Goal: Transaction & Acquisition: Purchase product/service

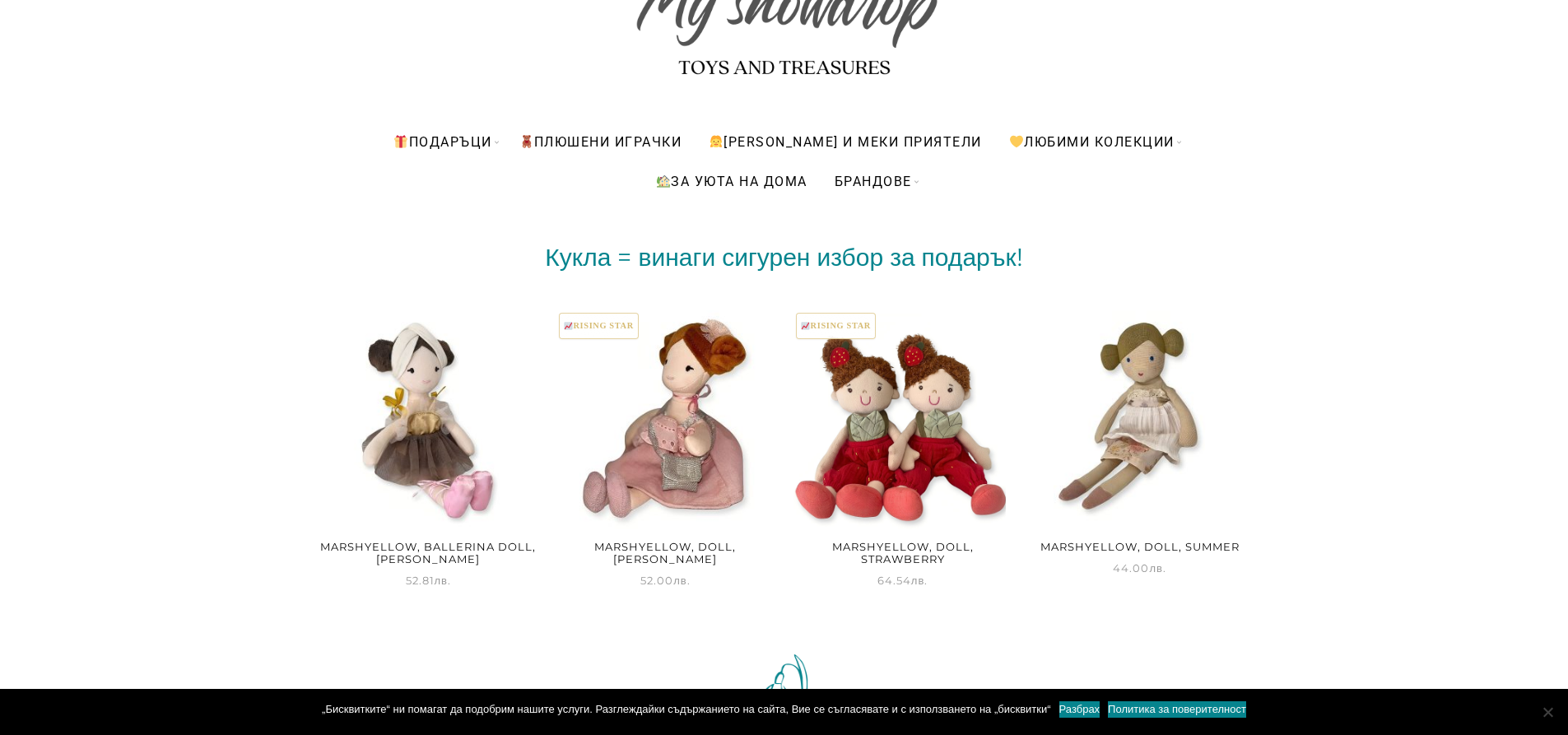
scroll to position [164, 0]
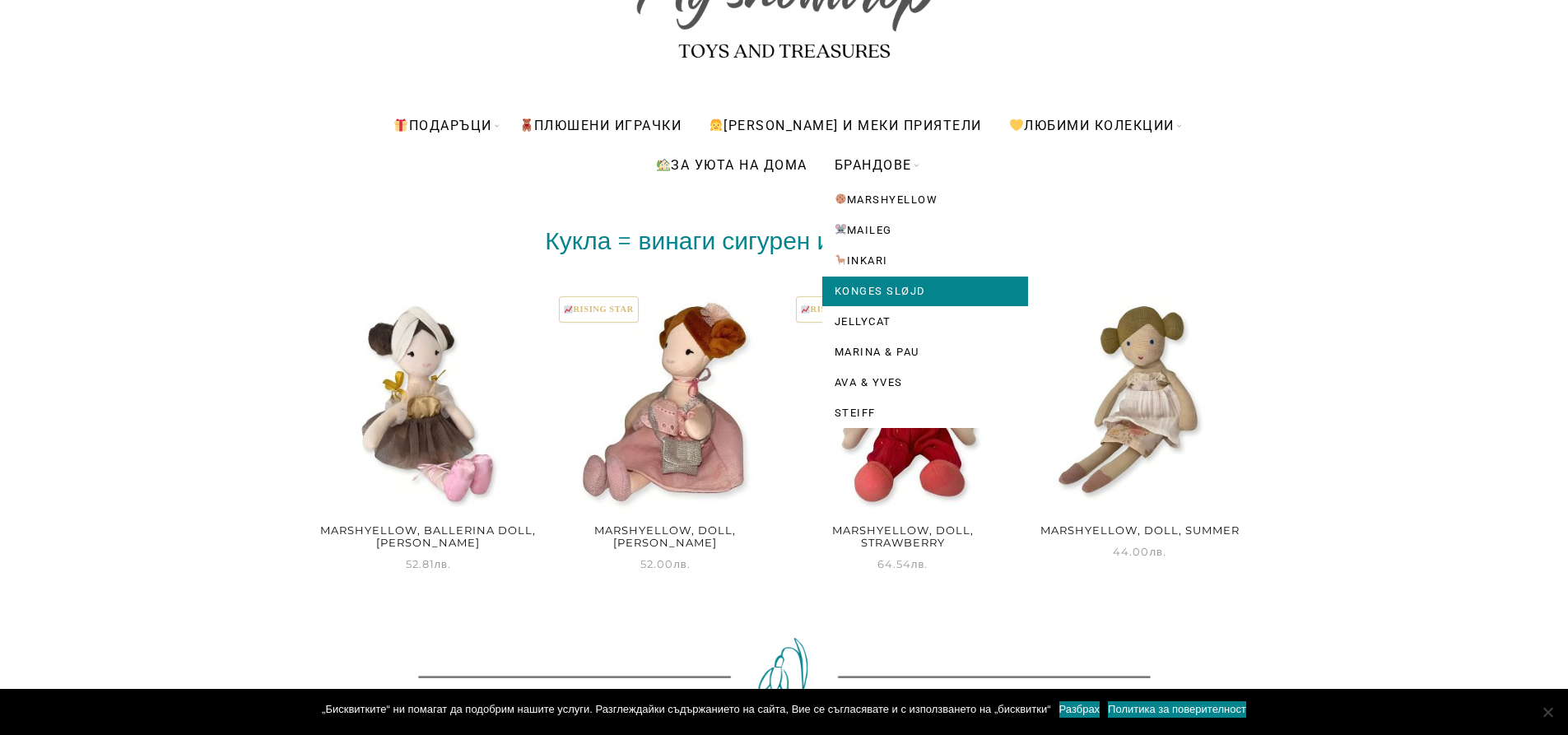
click at [873, 288] on link "Konges Sløjd" at bounding box center [925, 291] width 206 height 30
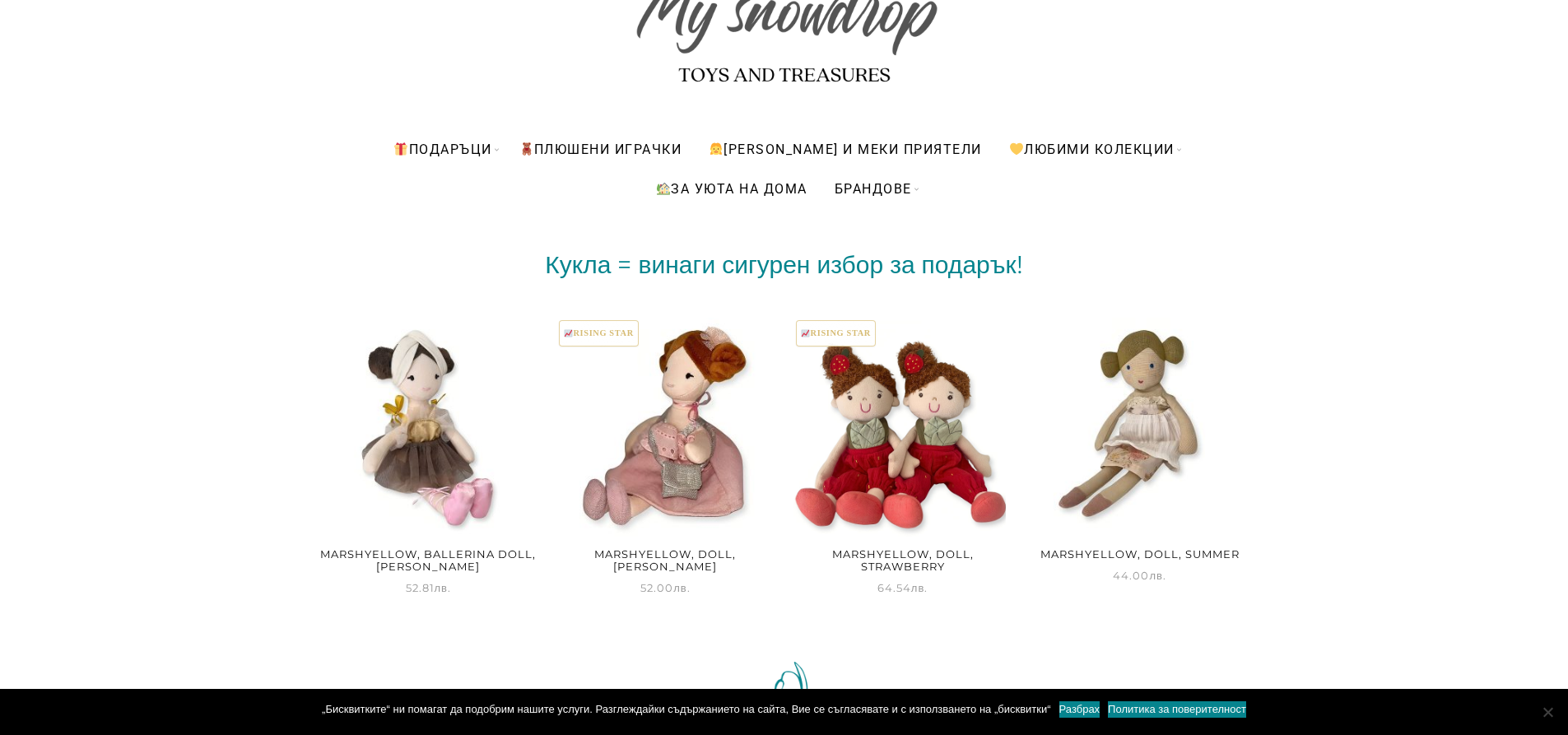
scroll to position [0, 0]
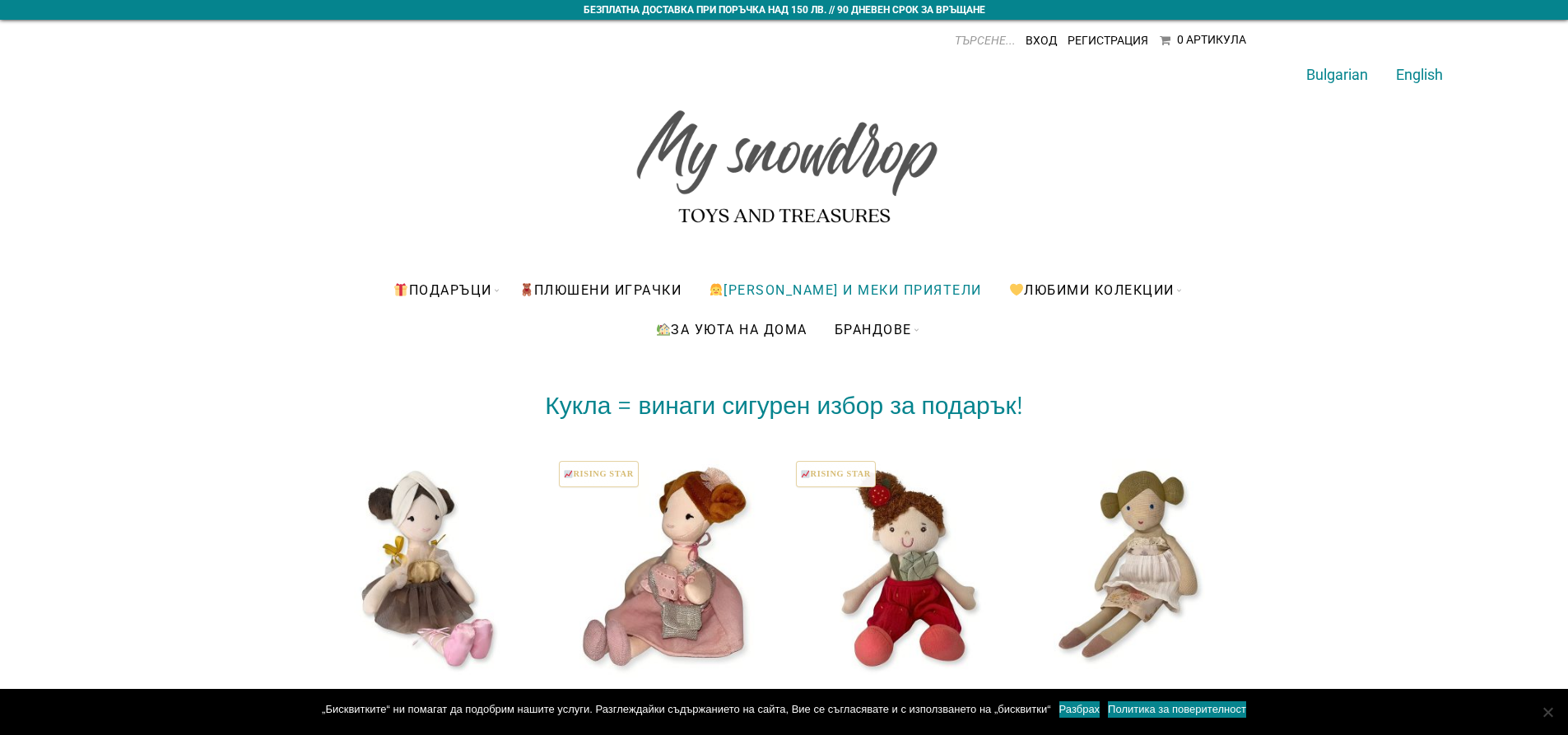
click at [856, 284] on link "[PERSON_NAME] и меки приятели" at bounding box center [845, 289] width 298 height 40
click at [853, 292] on link "[PERSON_NAME] и меки приятели" at bounding box center [845, 289] width 298 height 40
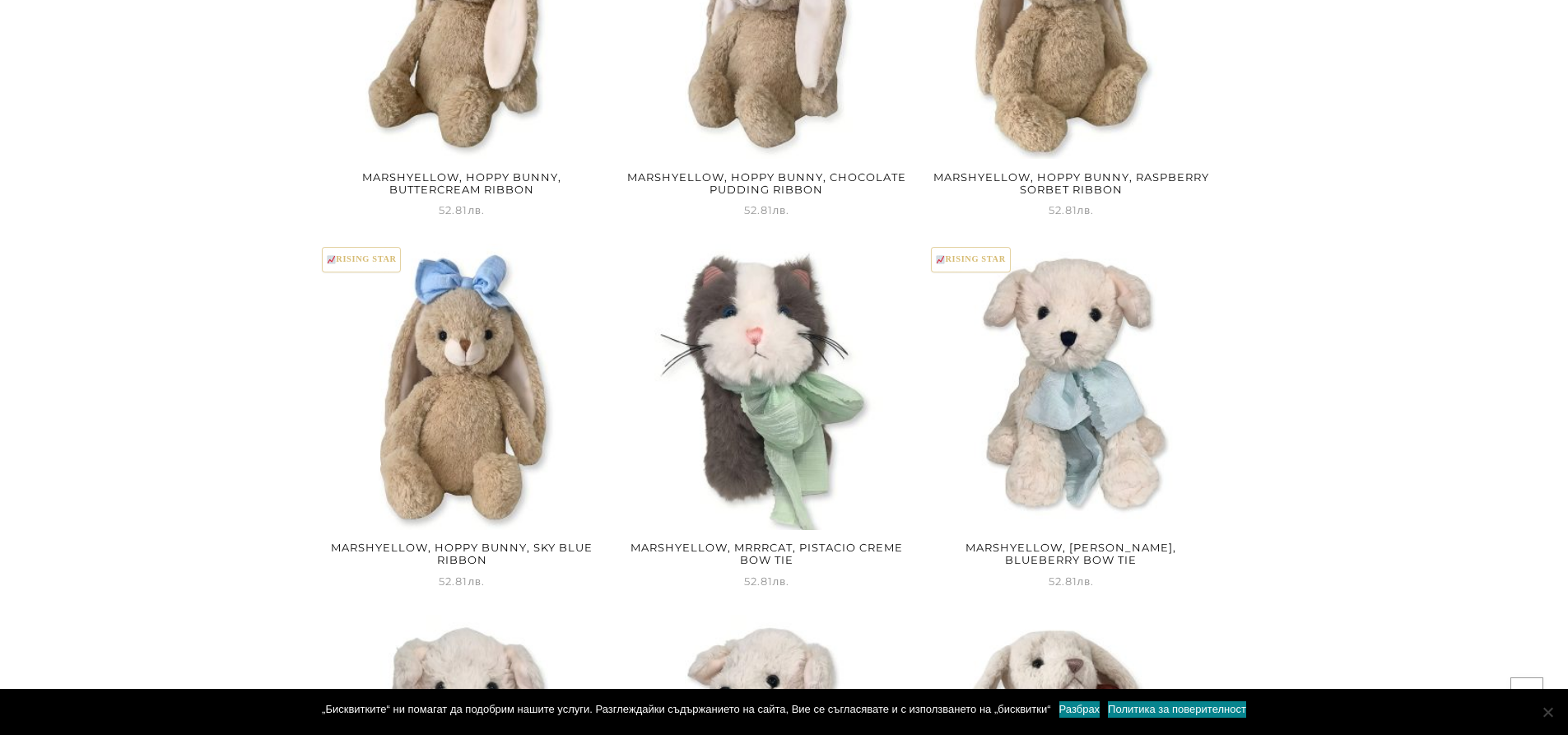
scroll to position [2963, 0]
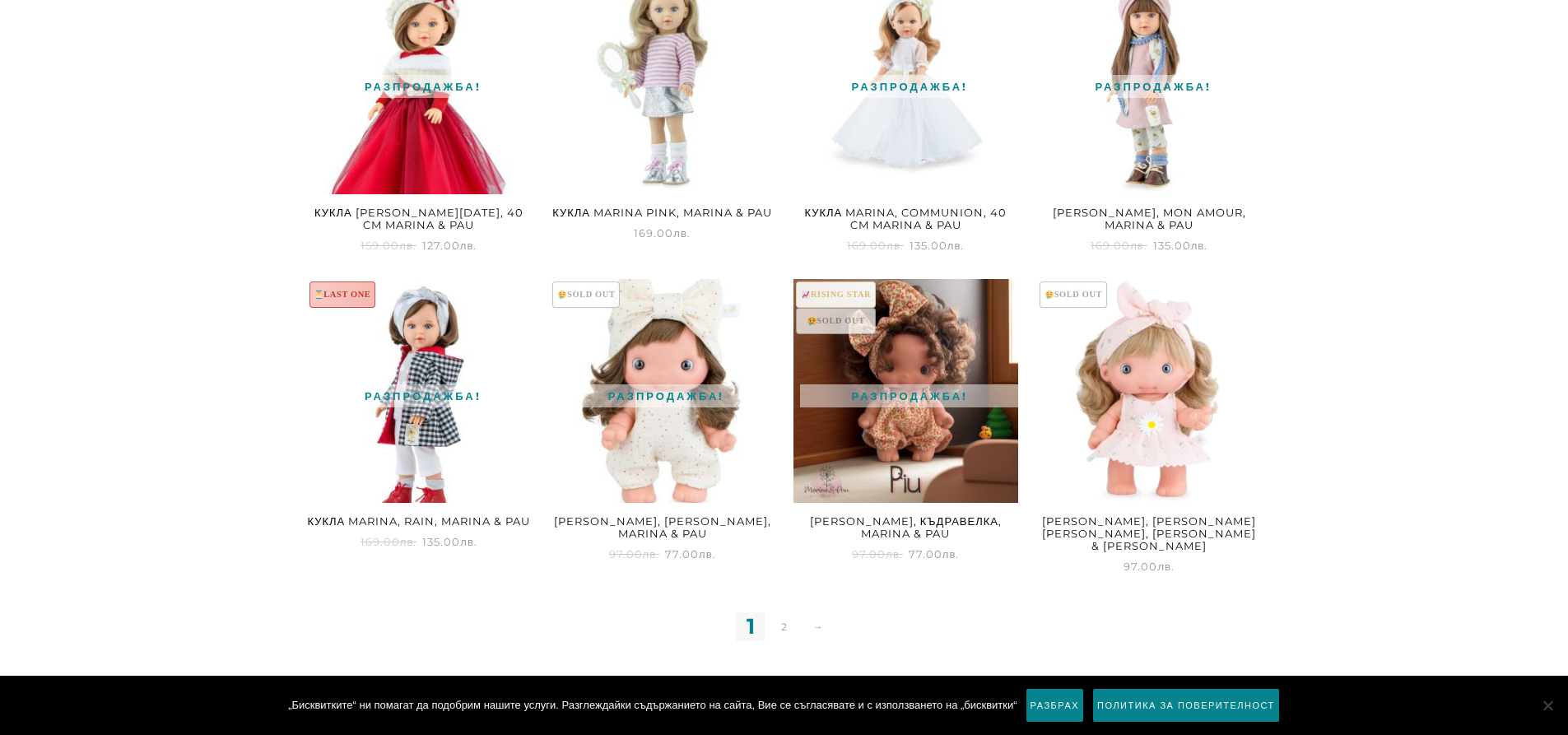
scroll to position [2057, 0]
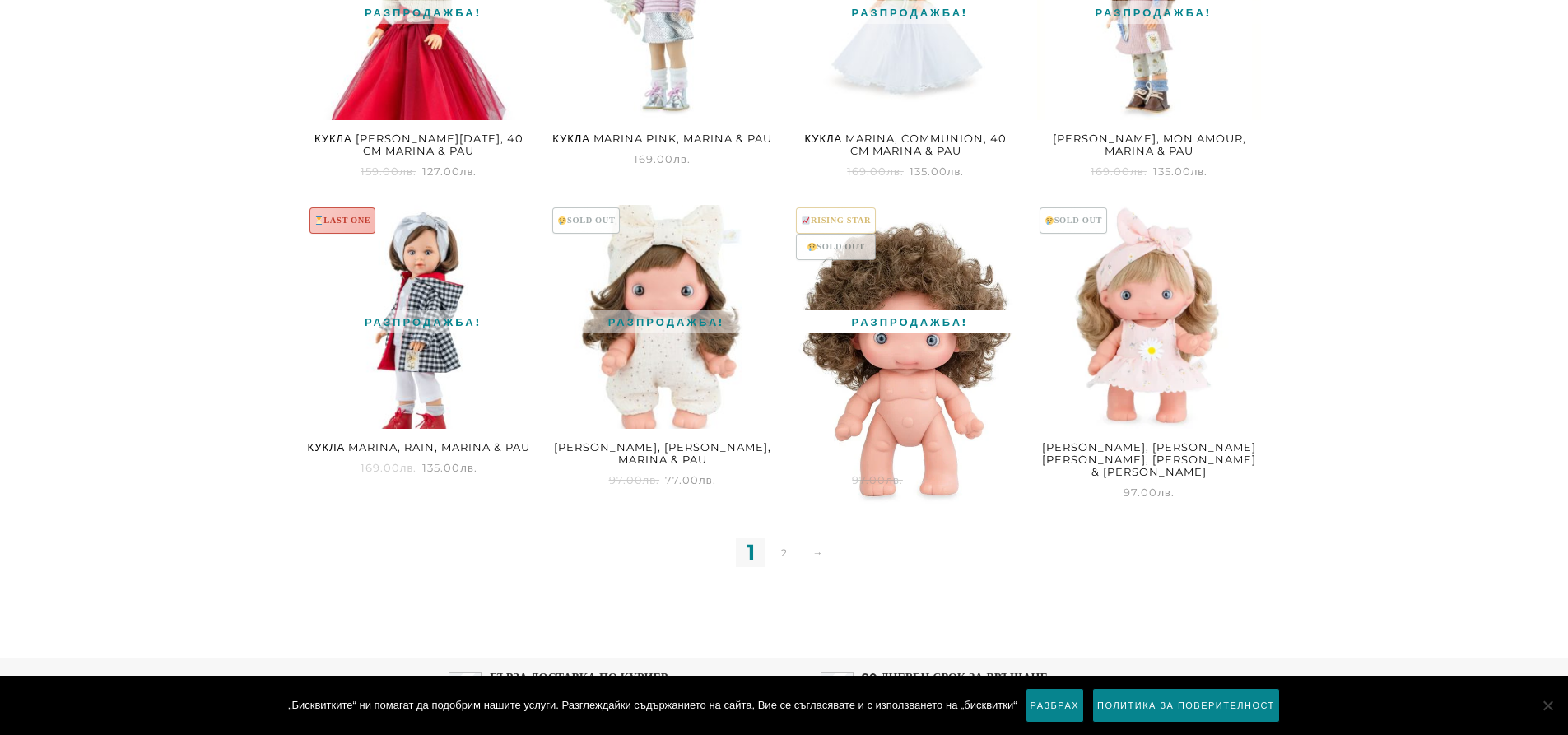
click at [922, 335] on img at bounding box center [905, 373] width 224 height 337
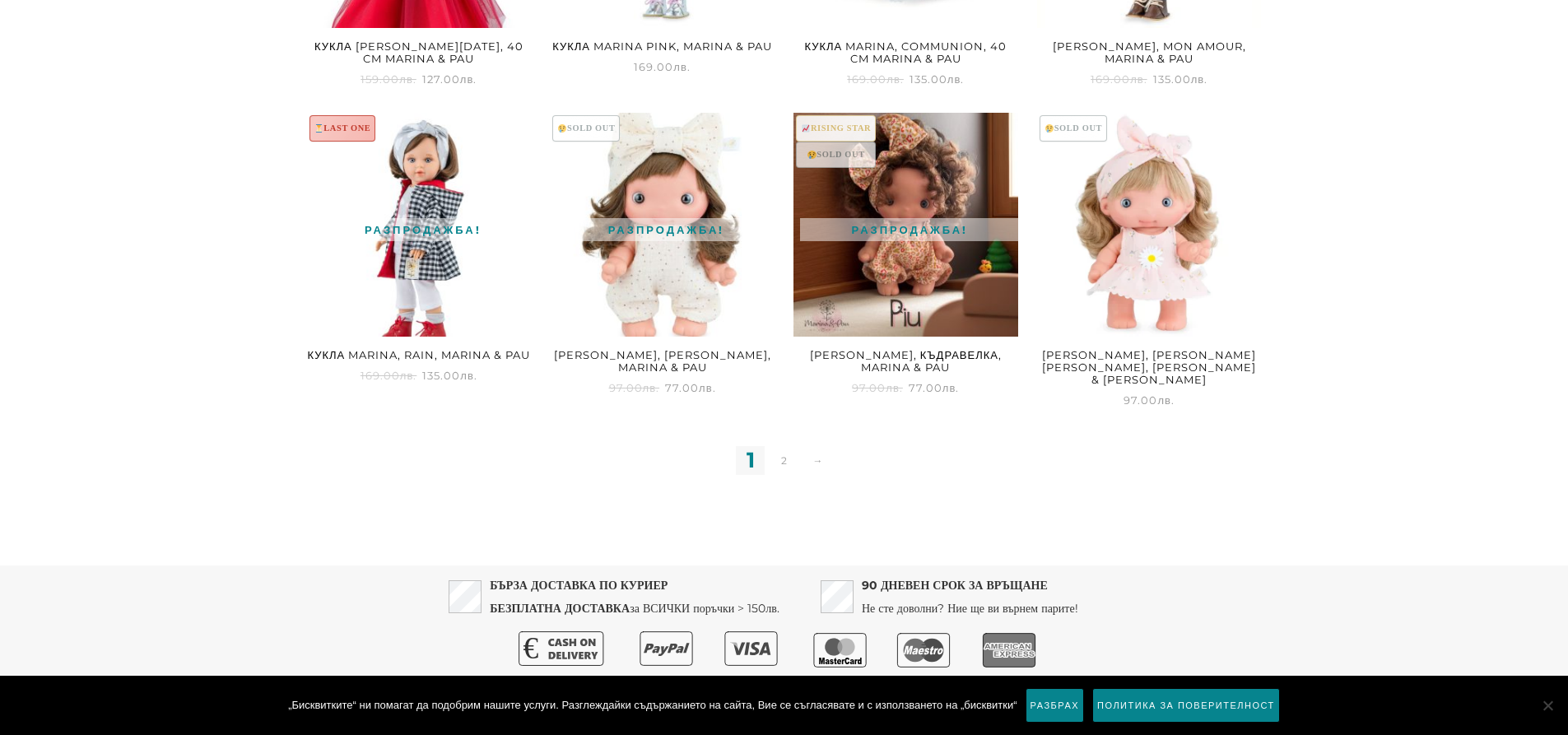
scroll to position [2151, 0]
click at [782, 445] on link "2" at bounding box center [784, 459] width 29 height 29
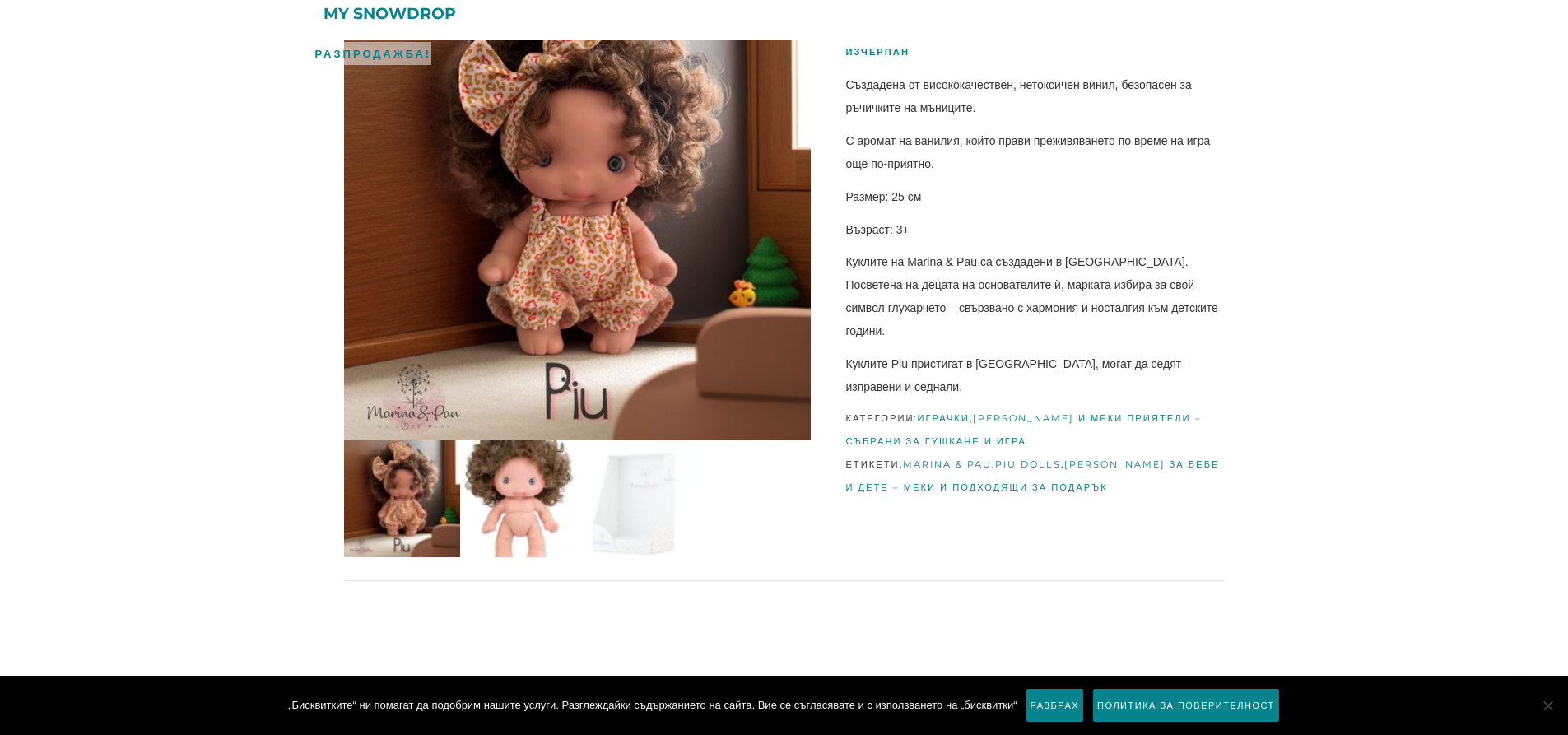
scroll to position [247, 0]
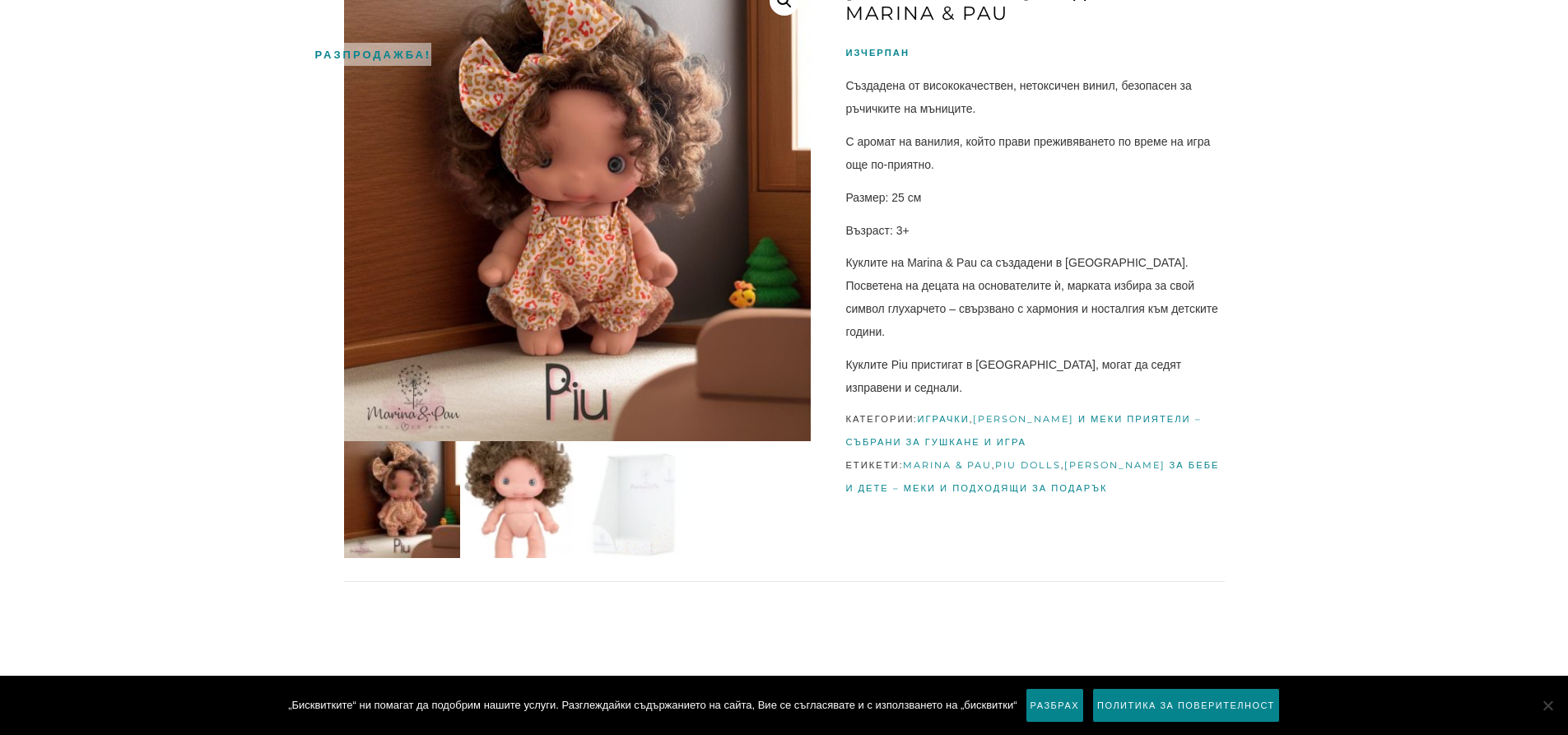
click at [533, 498] on img at bounding box center [518, 499] width 117 height 117
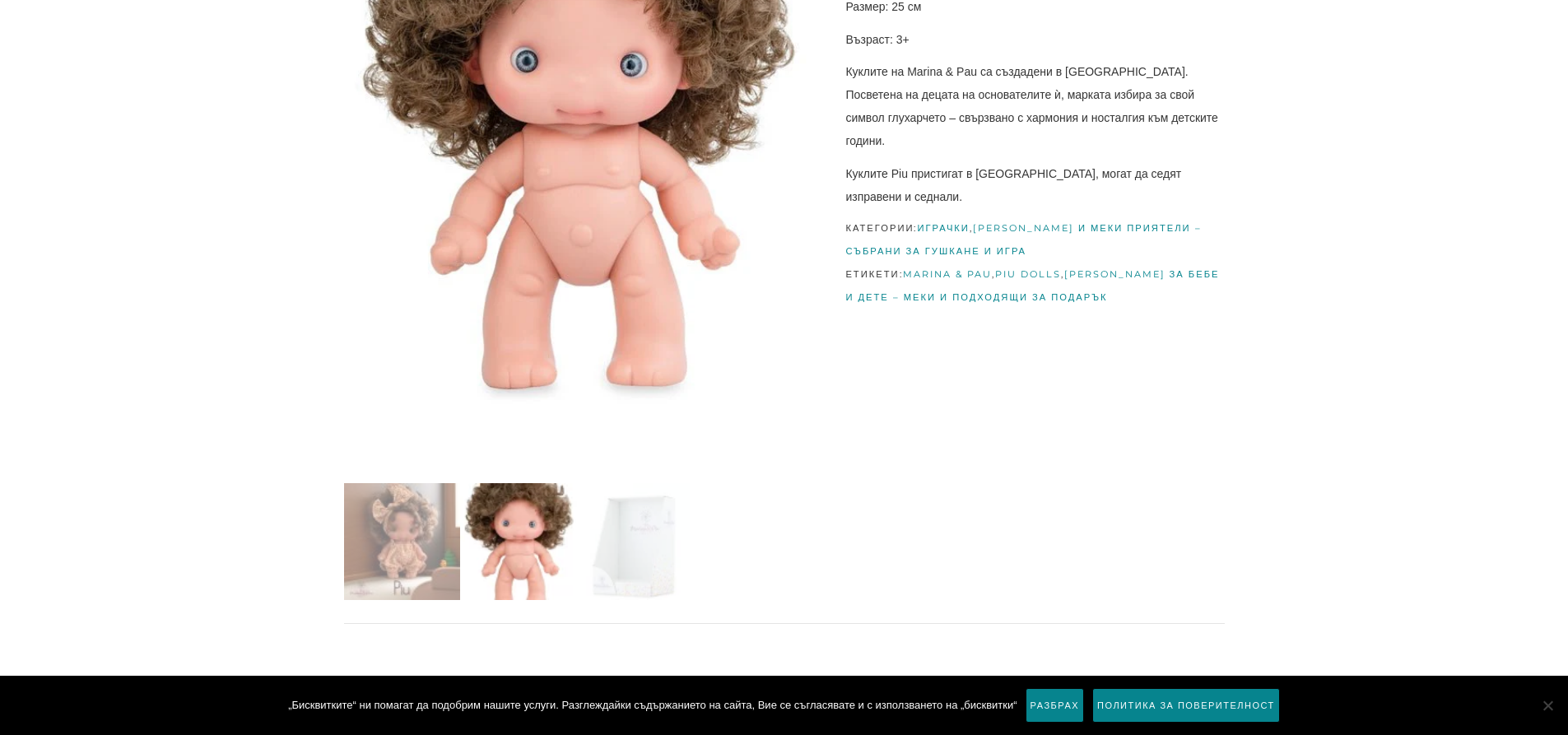
scroll to position [494, 0]
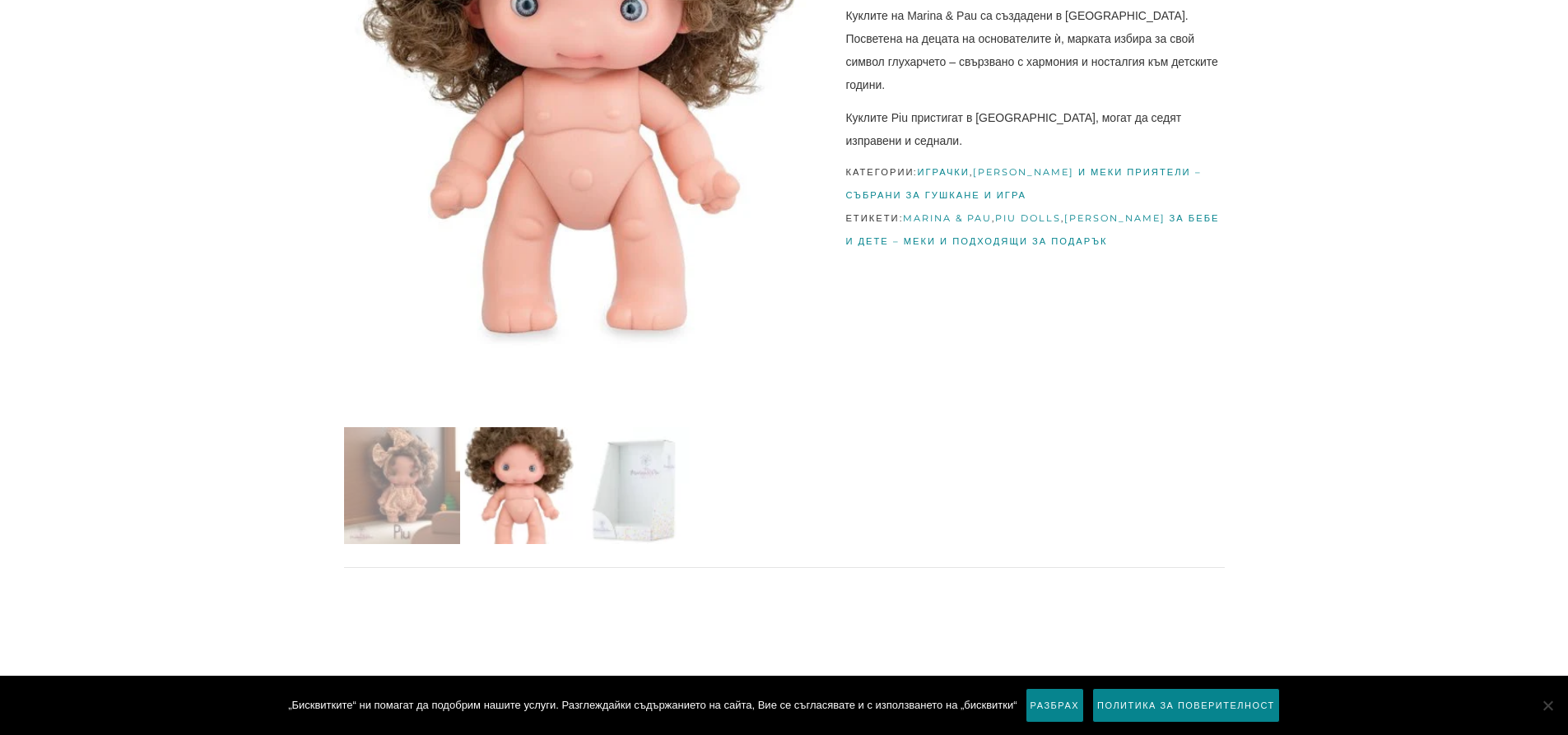
click at [660, 503] on img at bounding box center [636, 485] width 117 height 117
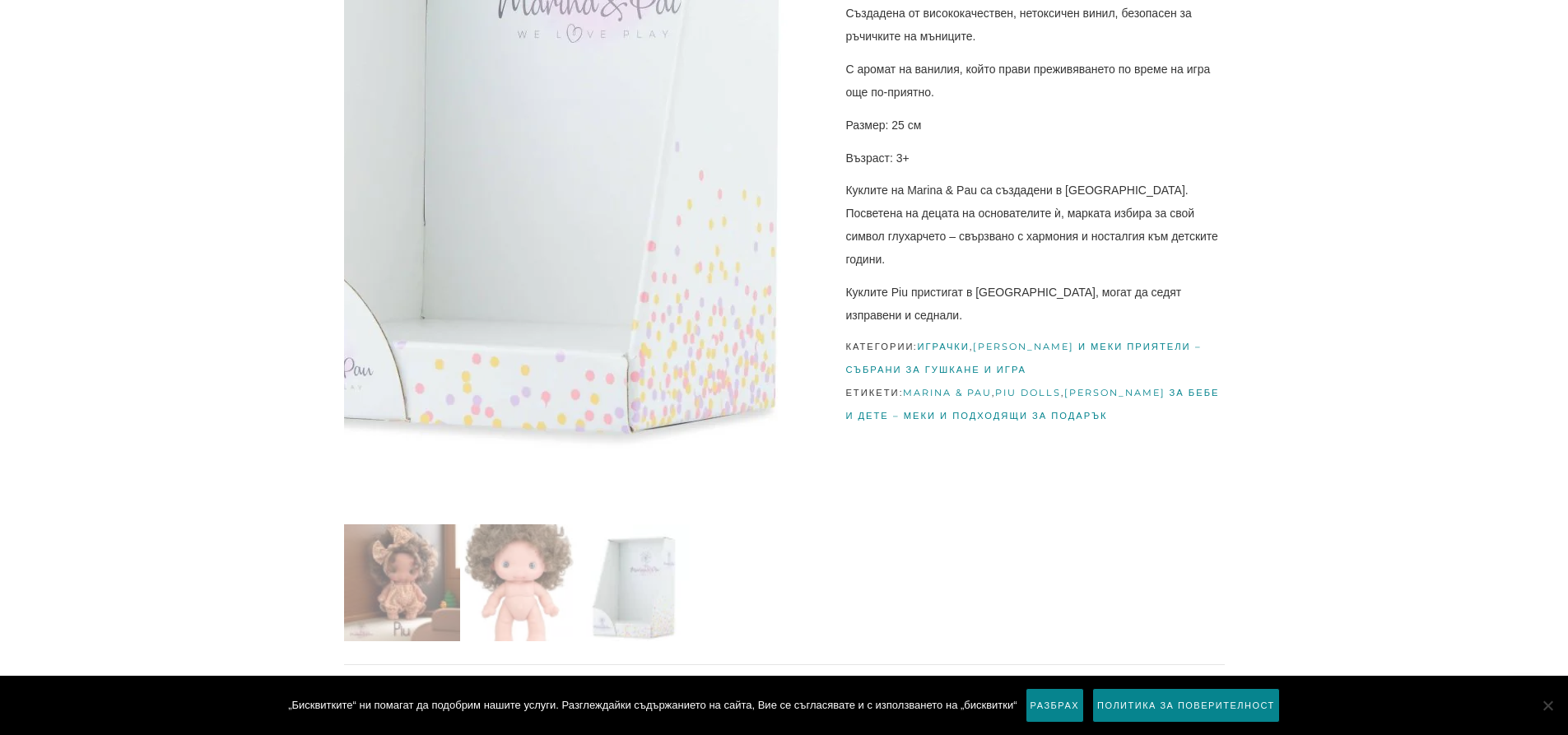
scroll to position [329, 0]
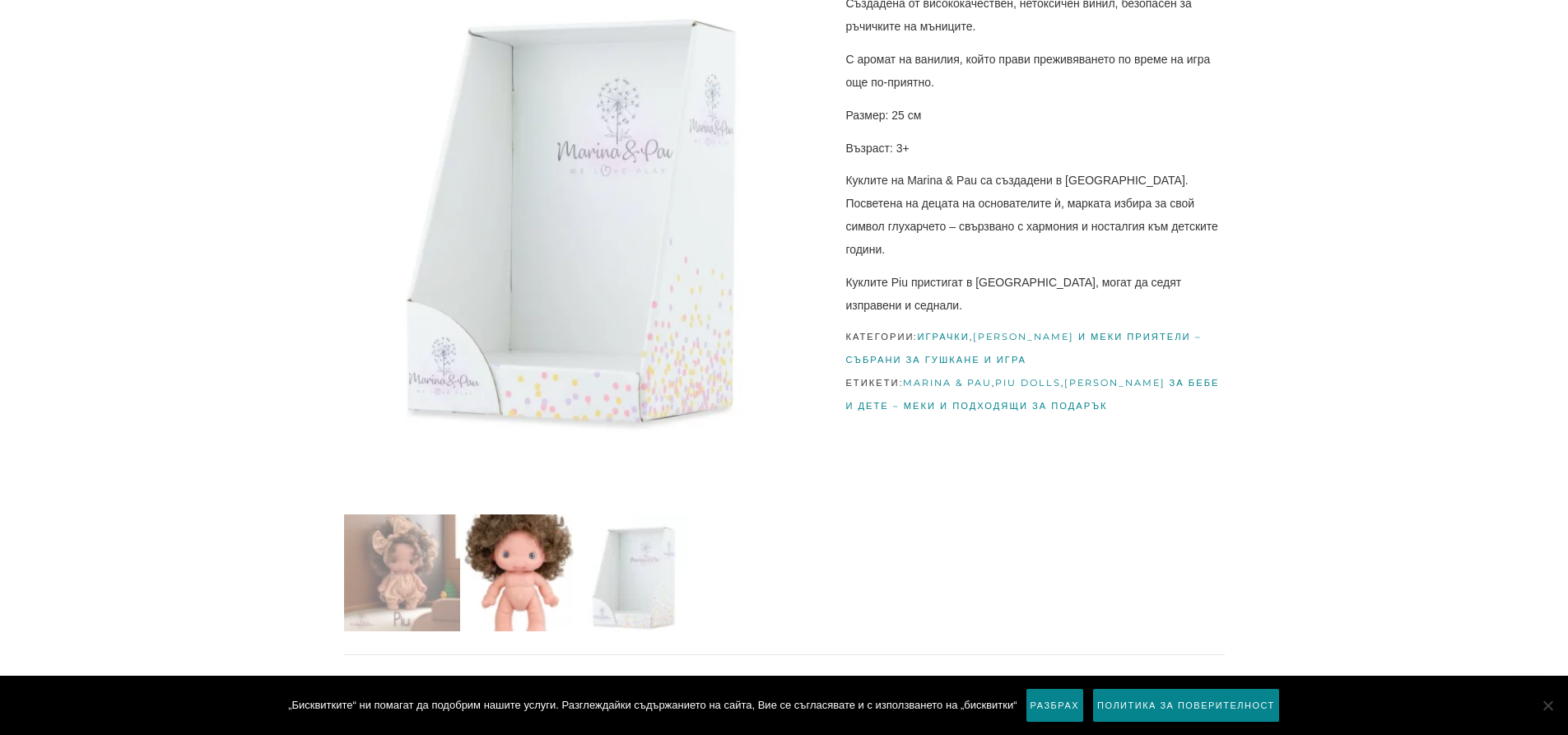
click at [545, 543] on img at bounding box center [518, 573] width 117 height 117
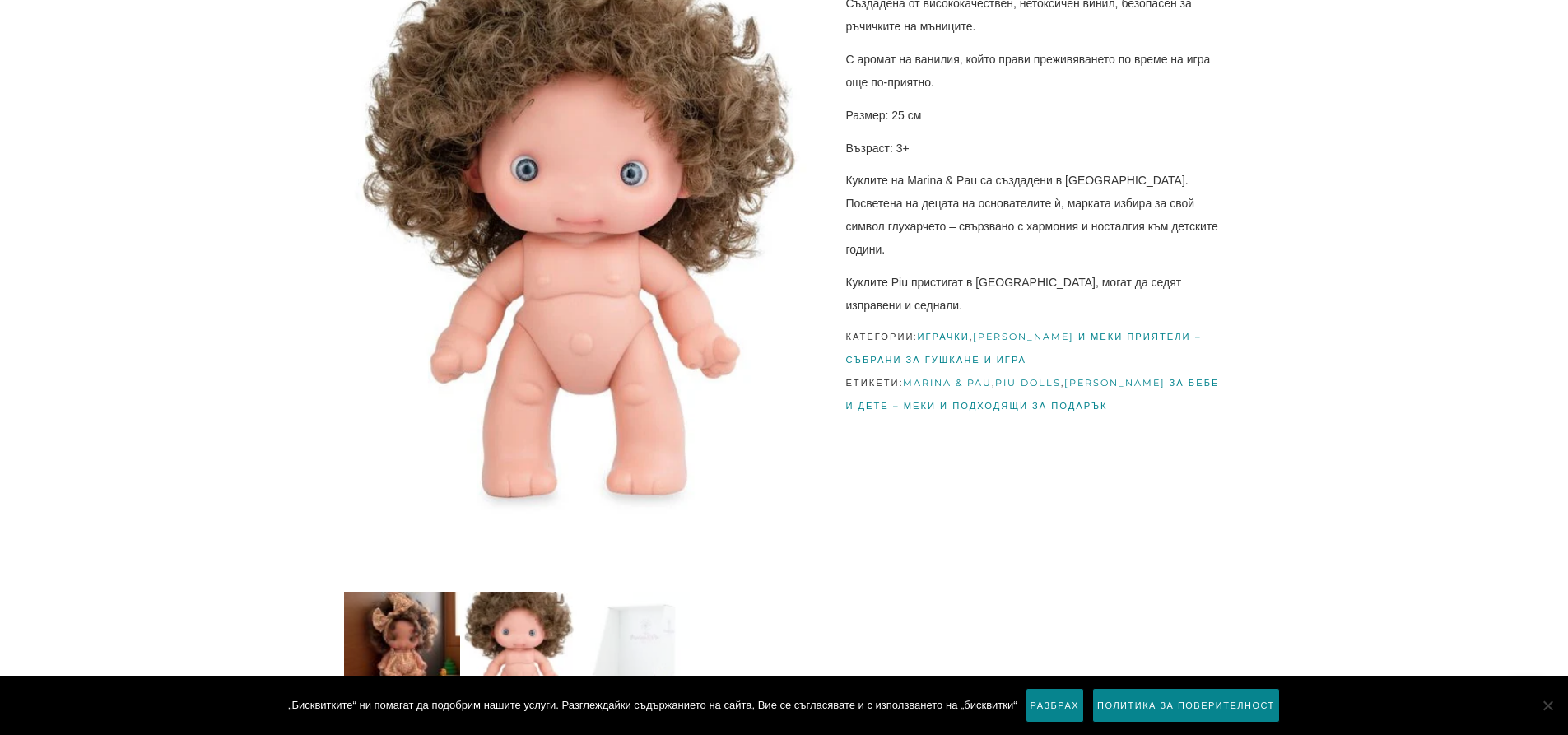
click at [409, 625] on img at bounding box center [402, 650] width 117 height 117
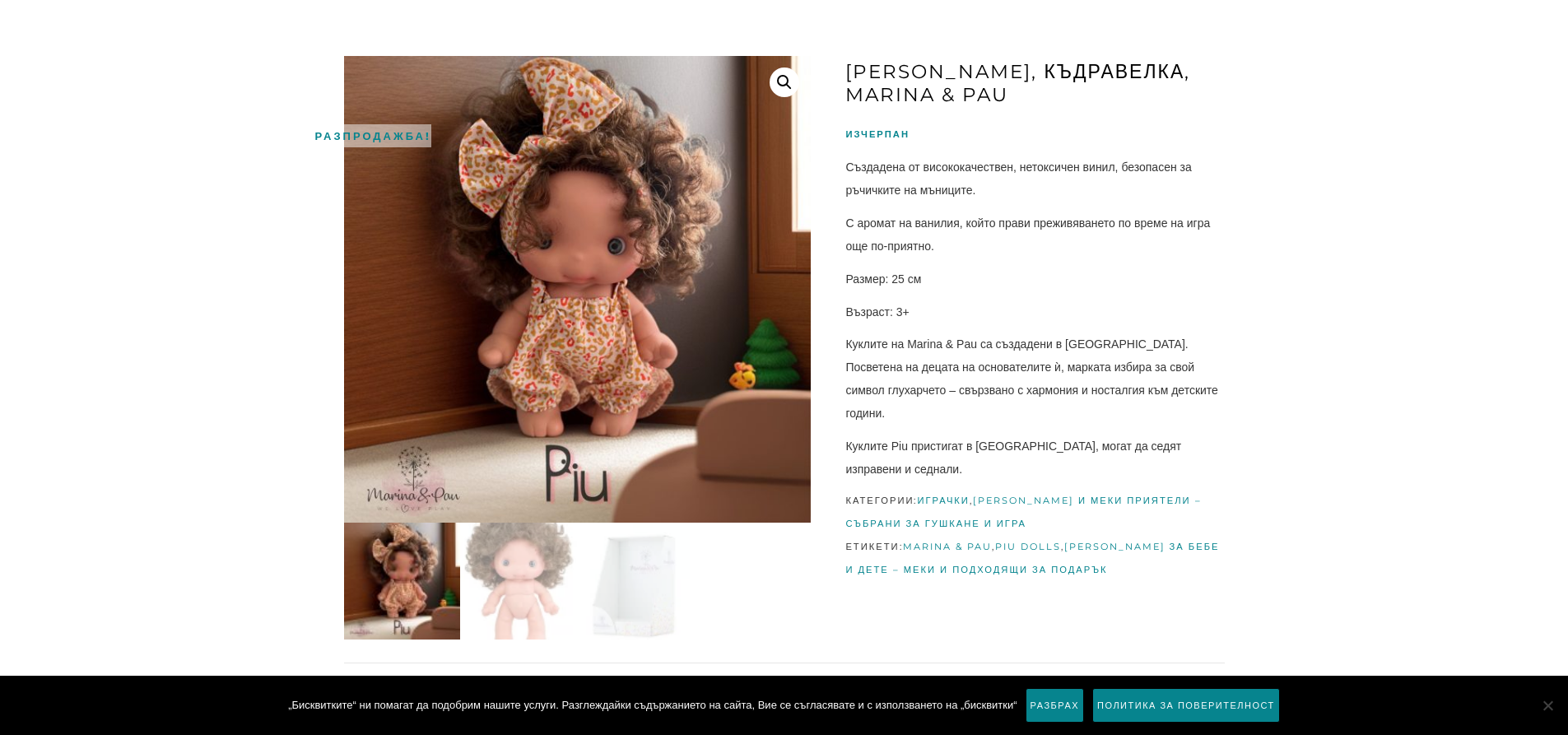
scroll to position [164, 0]
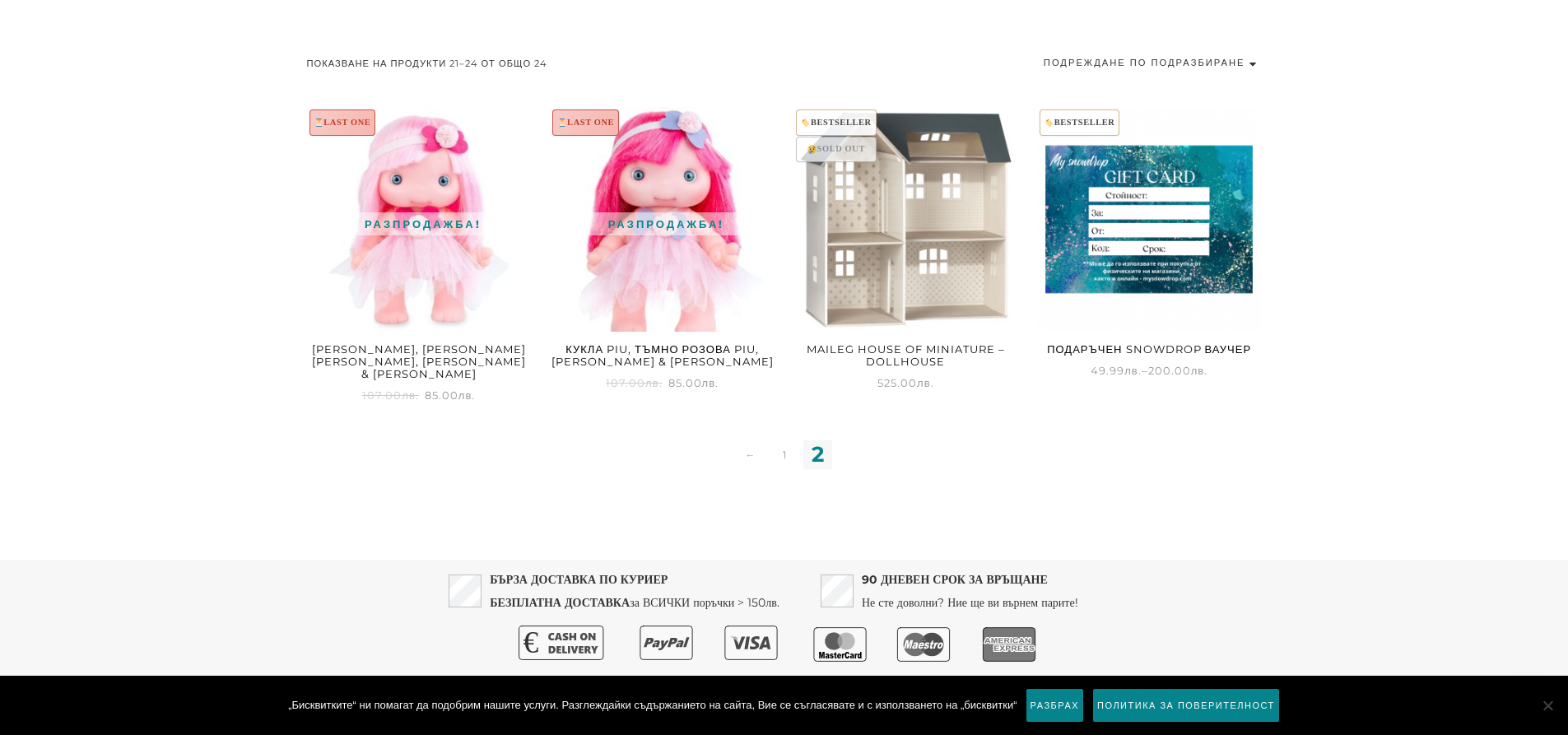
scroll to position [905, 0]
